Goal: Check status

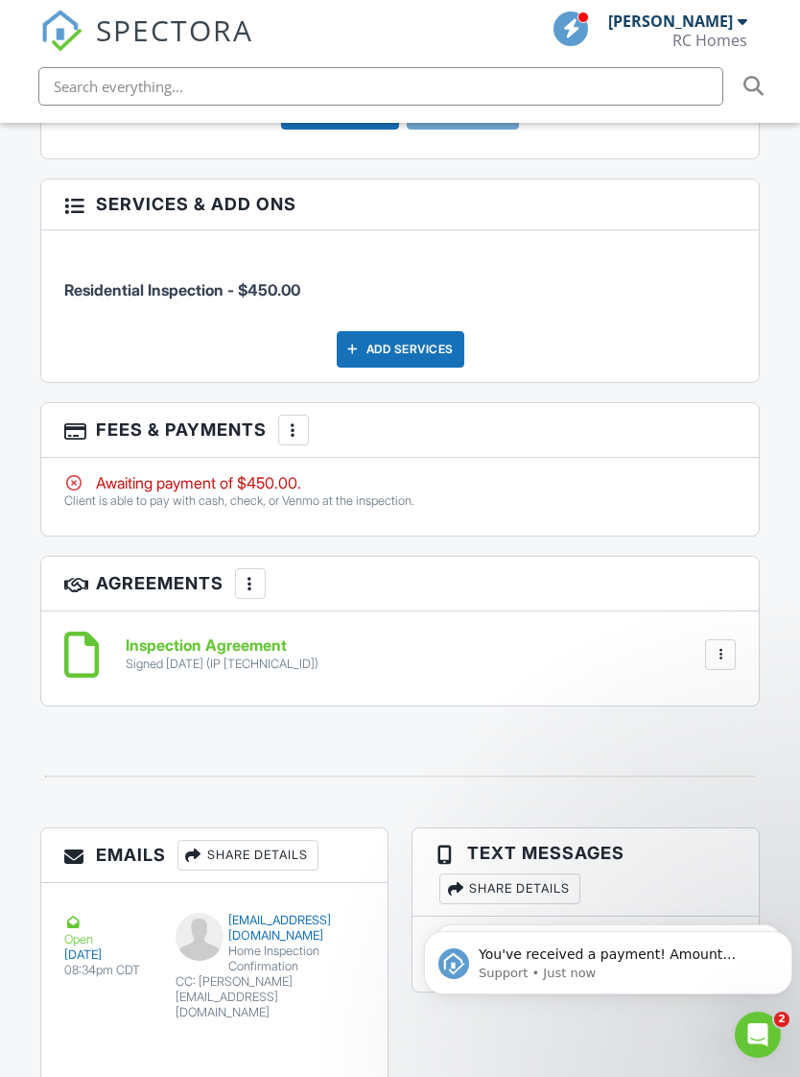
scroll to position [2482, 0]
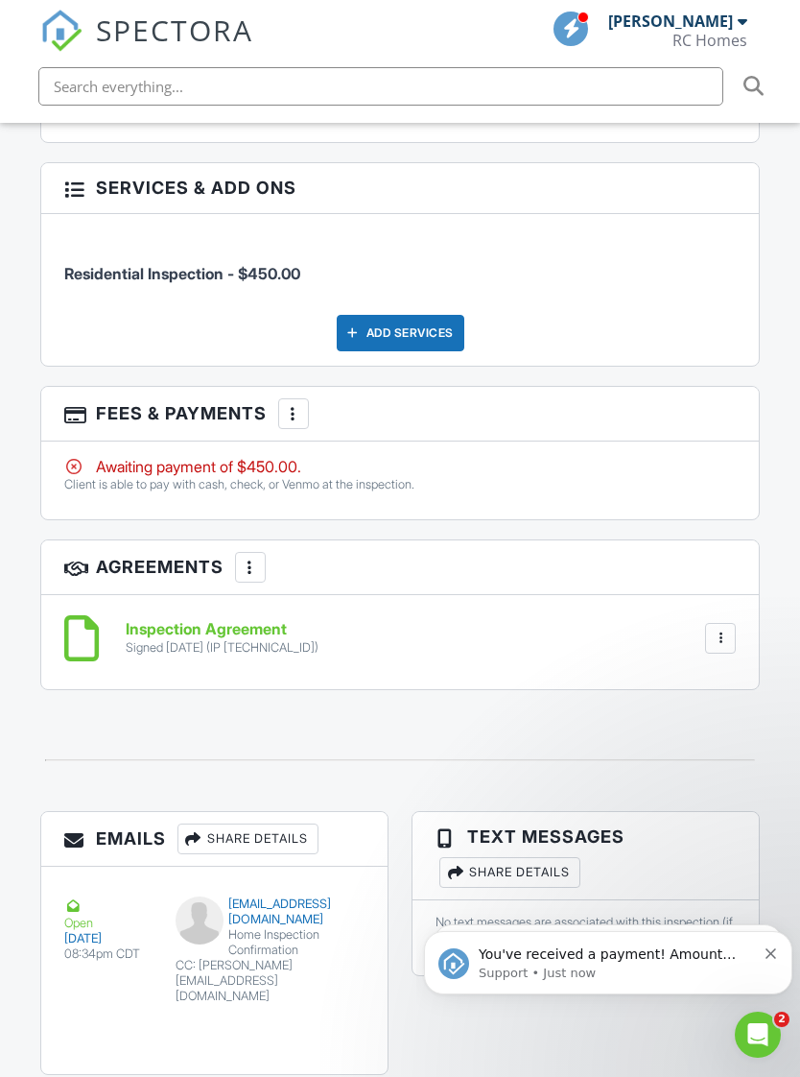
click at [768, 964] on div "You've received a payment! Amount $450.00 Fee $0.00 Net $450.00 Transaction # p…" at bounding box center [609, 962] width 340 height 38
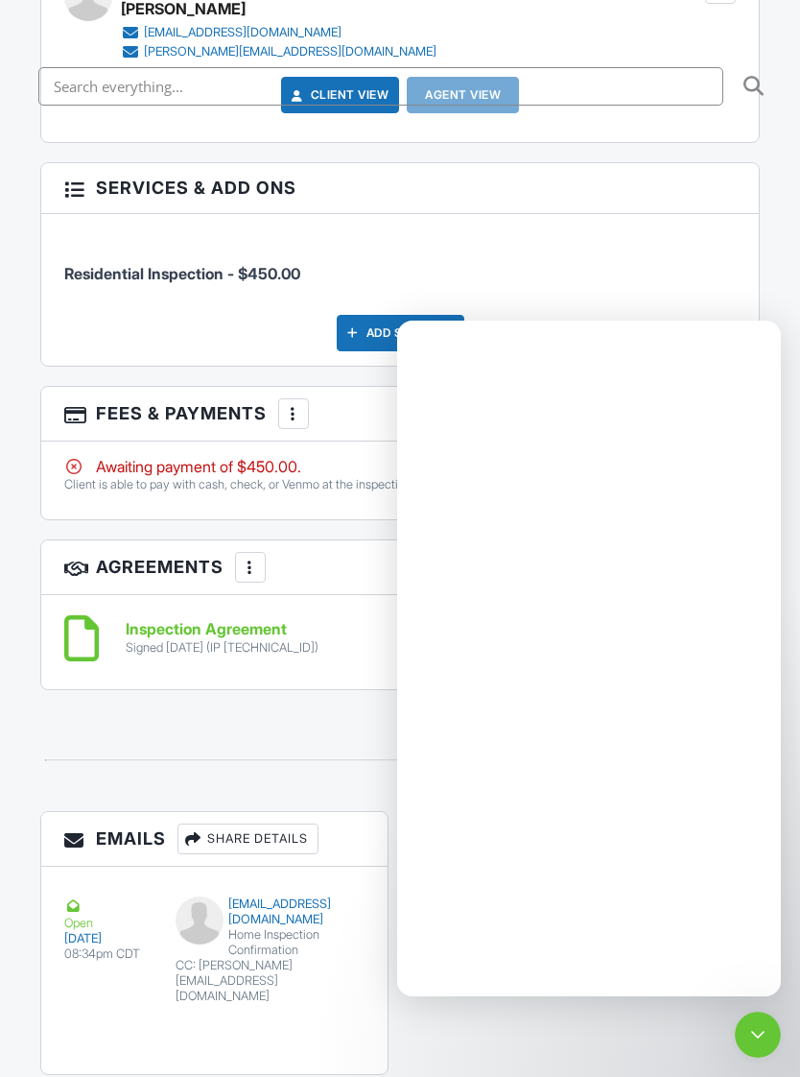
scroll to position [0, 0]
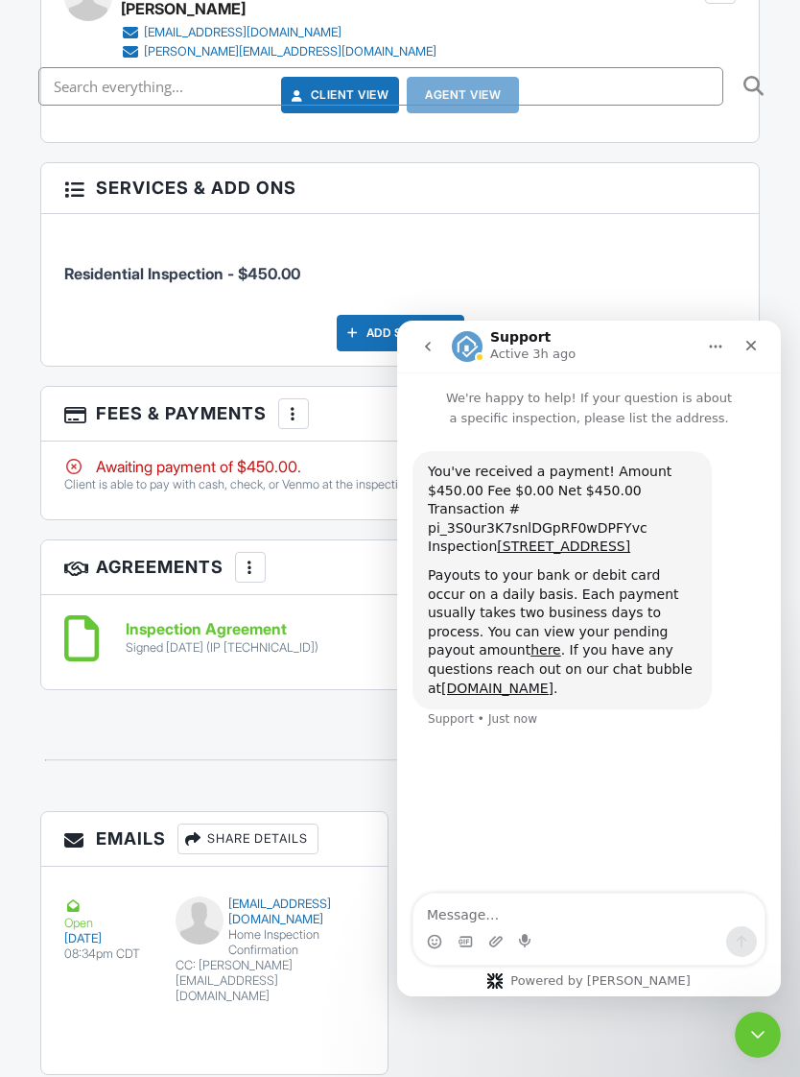
click at [751, 345] on icon "Close" at bounding box center [752, 346] width 11 height 11
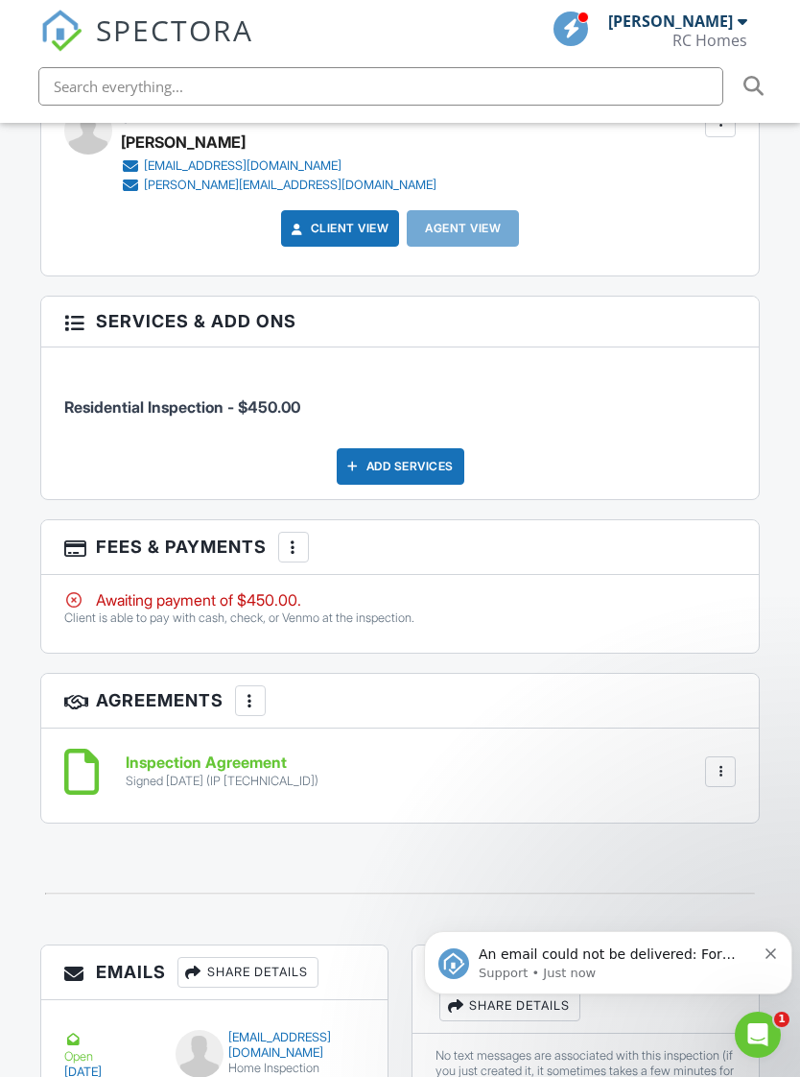
click at [715, 970] on p "Support • Just now" at bounding box center [617, 972] width 277 height 17
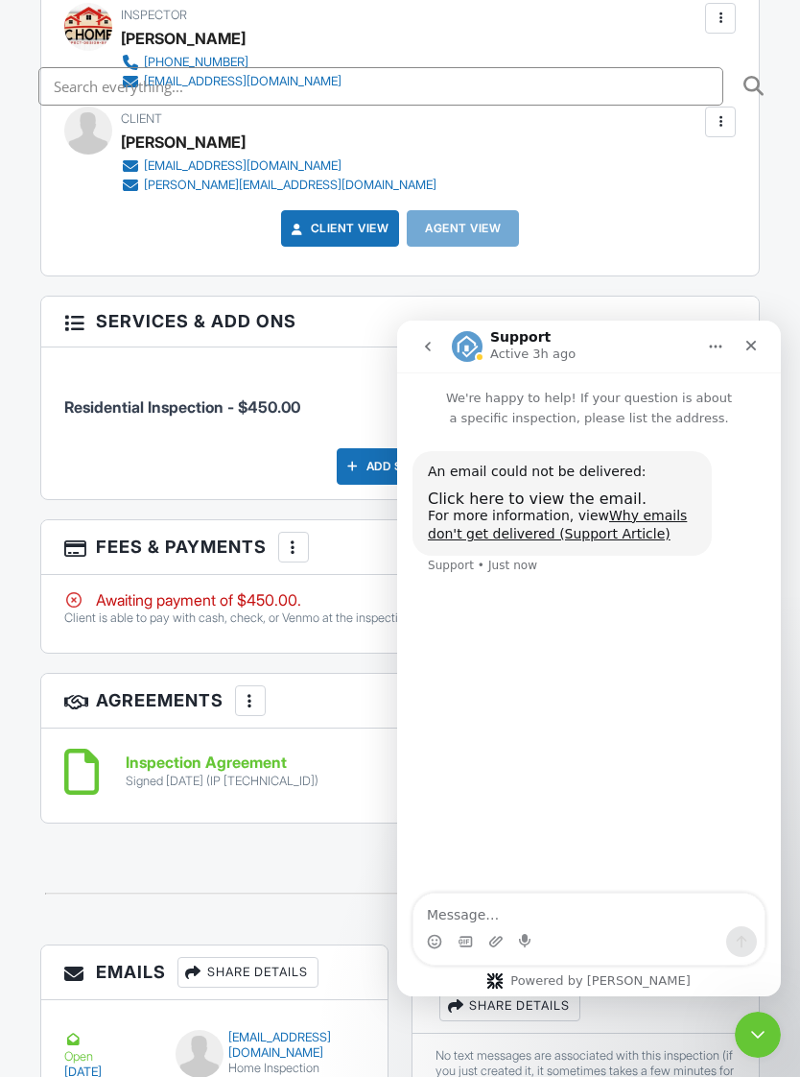
click at [766, 345] on div "Close" at bounding box center [751, 345] width 35 height 35
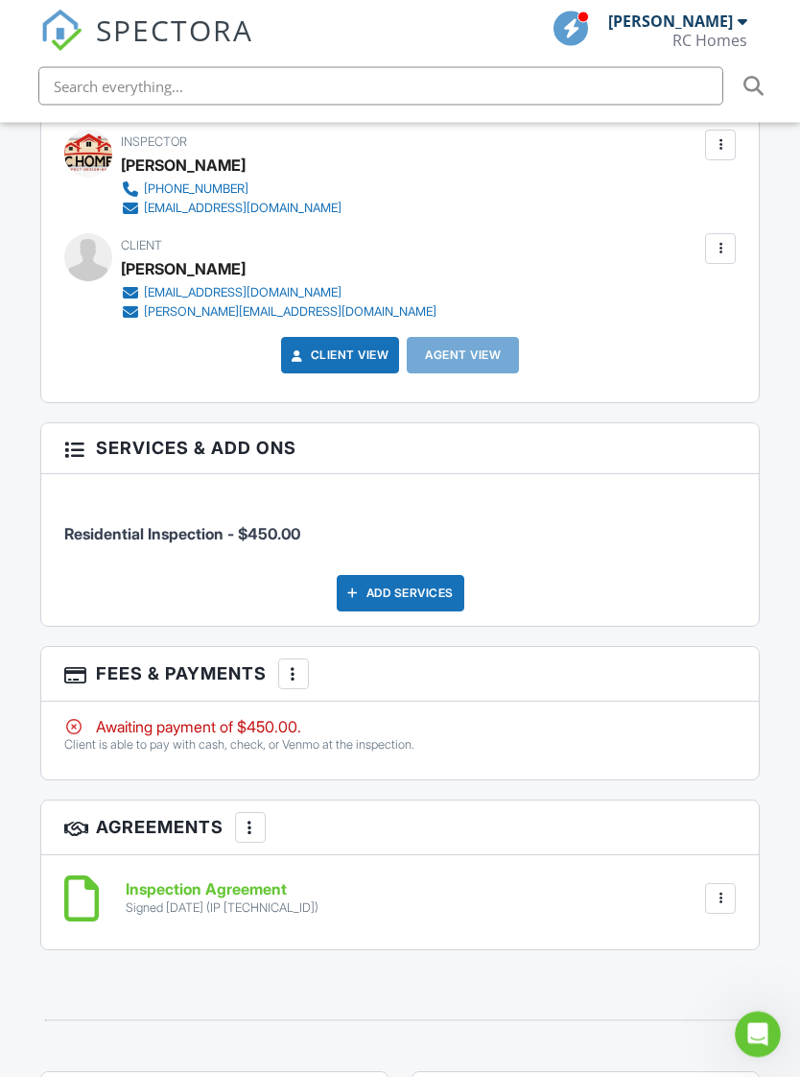
scroll to position [2211, 0]
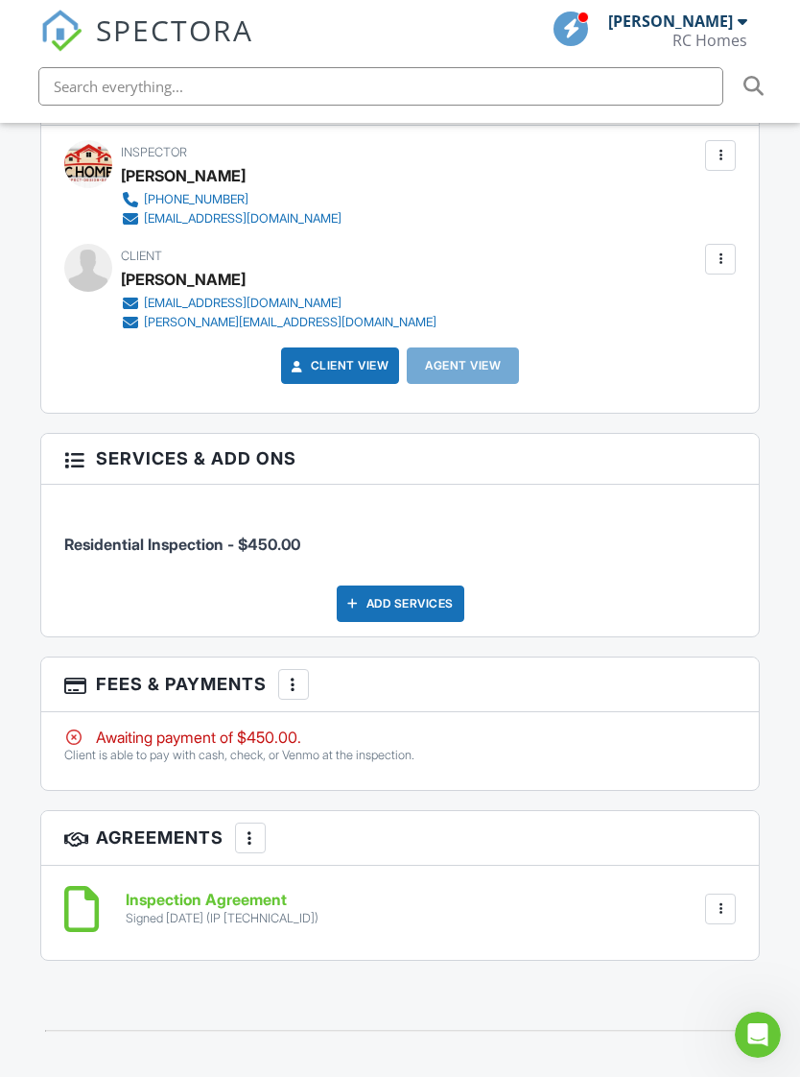
click at [762, 1029] on icon "Open Intercom Messenger" at bounding box center [759, 1035] width 32 height 32
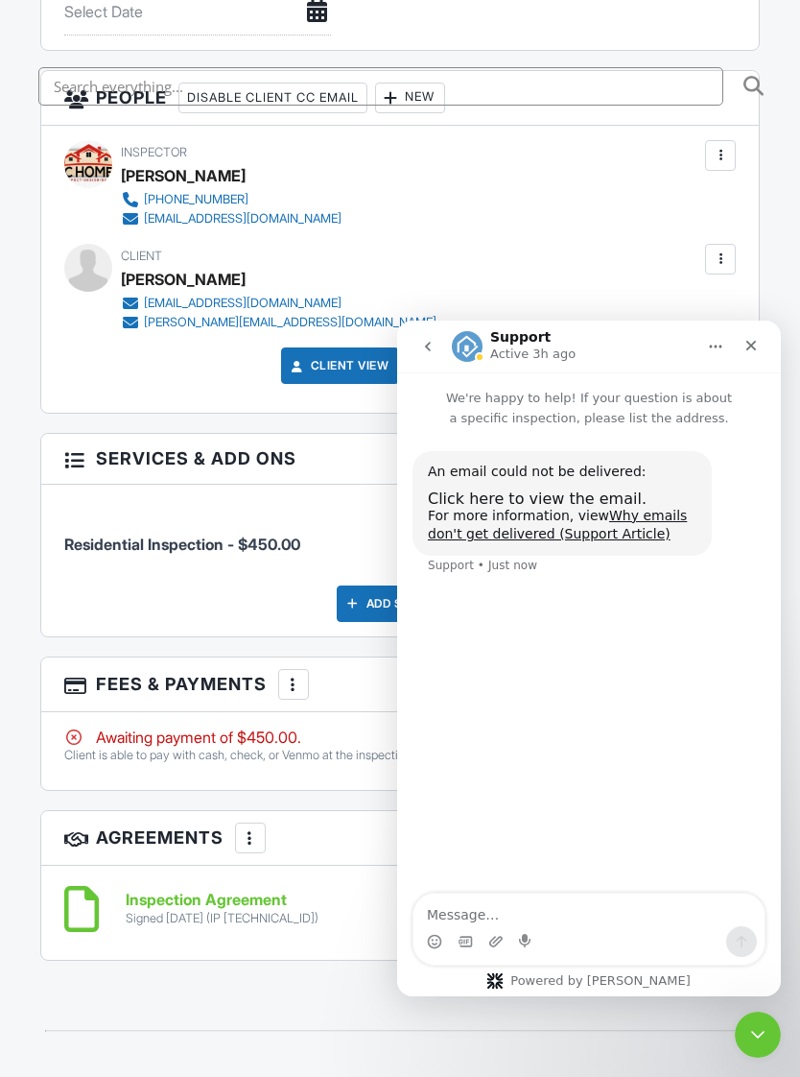
click at [767, 329] on div "Intercom messenger" at bounding box center [751, 346] width 35 height 36
click at [591, 466] on div "An email could not be delivered:" at bounding box center [562, 472] width 269 height 19
click at [761, 335] on div "Close" at bounding box center [751, 345] width 35 height 35
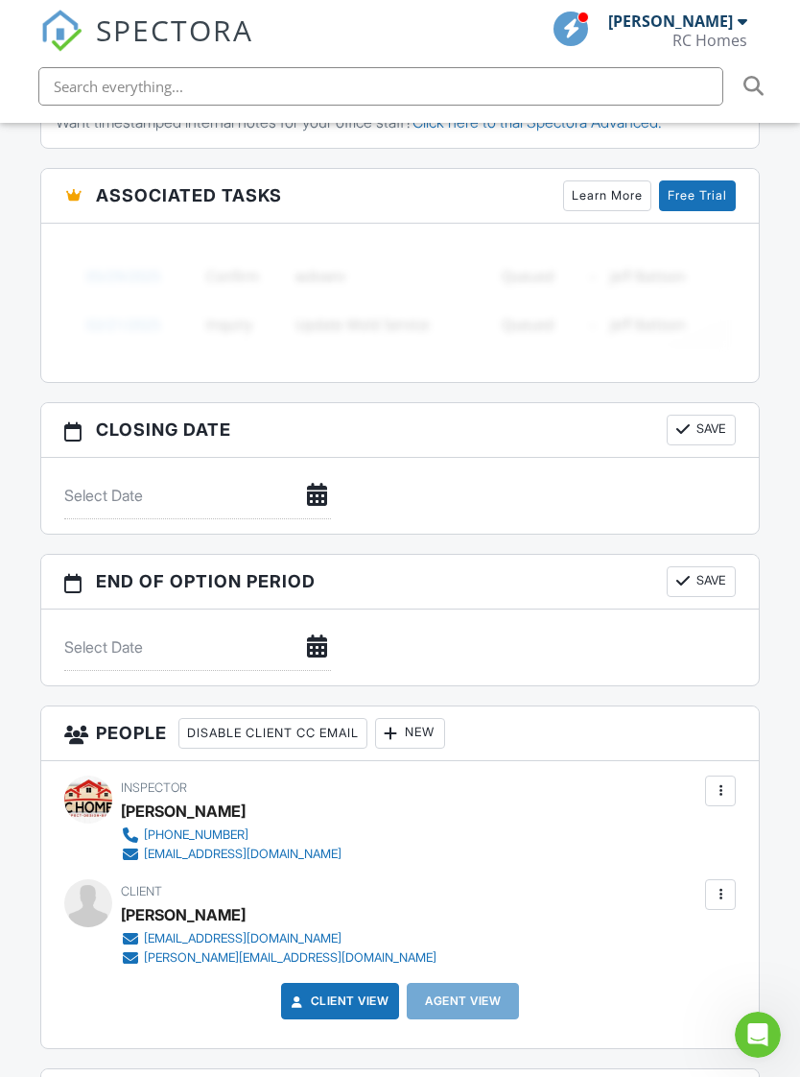
scroll to position [1567, 0]
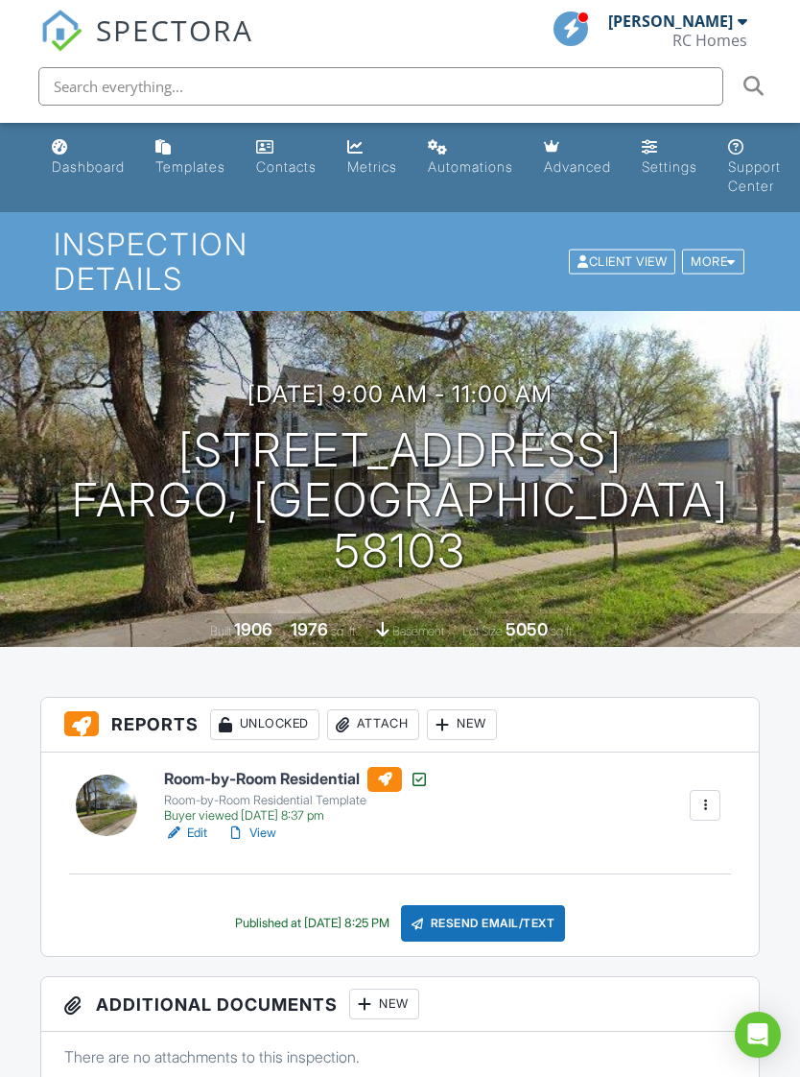
click at [262, 823] on link "View" at bounding box center [251, 832] width 50 height 19
